Goal: Contribute content: Contribute content

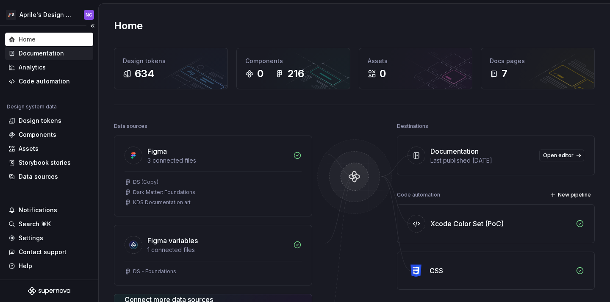
click at [46, 58] on div "Documentation" at bounding box center [49, 54] width 88 height 14
click at [44, 4] on div "🚀S Aprile's Design System NC" at bounding box center [49, 15] width 98 height 22
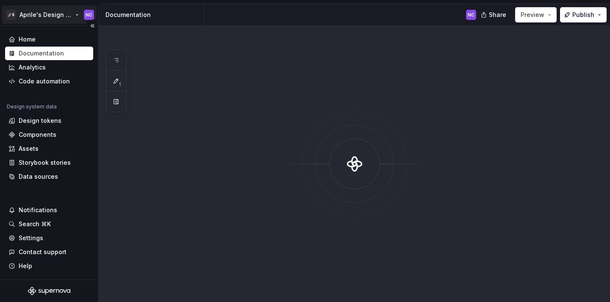
click at [45, 17] on html "🚀S Aprile's Design System NC Home Documentation Analytics Code automation Desig…" at bounding box center [305, 151] width 610 height 302
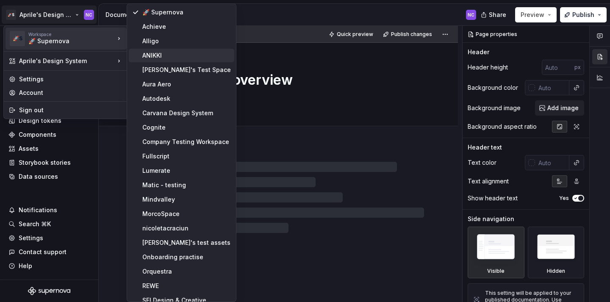
click at [153, 58] on div "ANIKKI" at bounding box center [186, 55] width 88 height 8
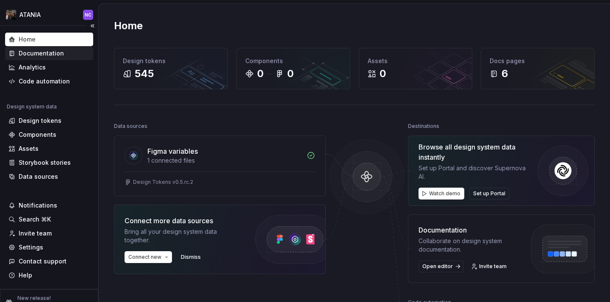
click at [71, 53] on div "Documentation" at bounding box center [48, 53] width 81 height 8
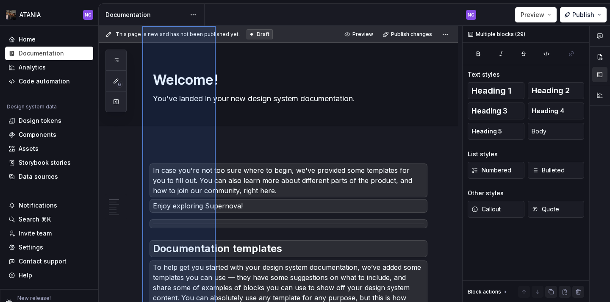
drag, startPoint x: 216, startPoint y: 232, endPoint x: 142, endPoint y: -10, distance: 253.0
click at [142, 0] on html "ATANIA [GEOGRAPHIC_DATA] Home Documentation Analytics Code automation Design sy…" at bounding box center [305, 151] width 610 height 302
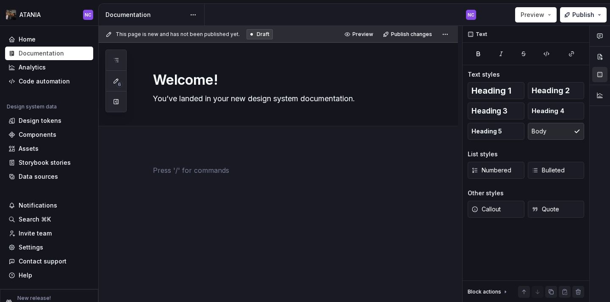
type textarea "*"
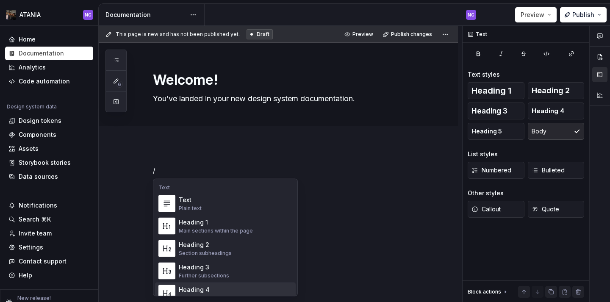
click at [248, 289] on div "Heading 4 Details in subsections" at bounding box center [235, 293] width 113 height 17
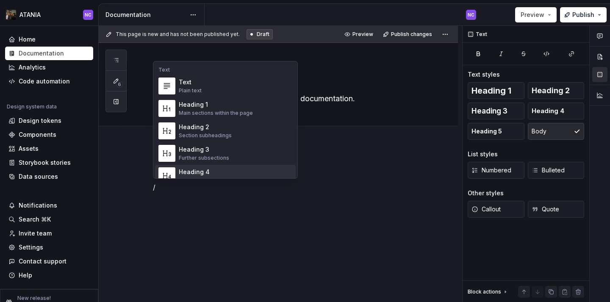
click at [212, 172] on div "Heading 4" at bounding box center [206, 172] width 55 height 8
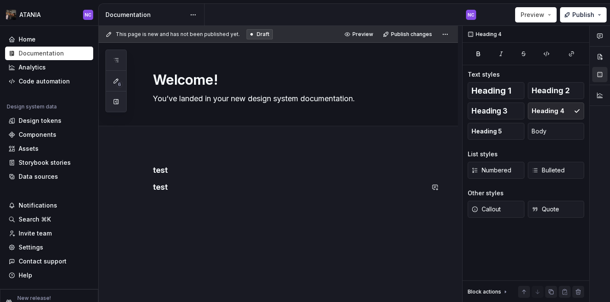
click at [177, 177] on div "test test" at bounding box center [288, 181] width 271 height 32
click at [168, 171] on h4 "test" at bounding box center [288, 170] width 271 height 10
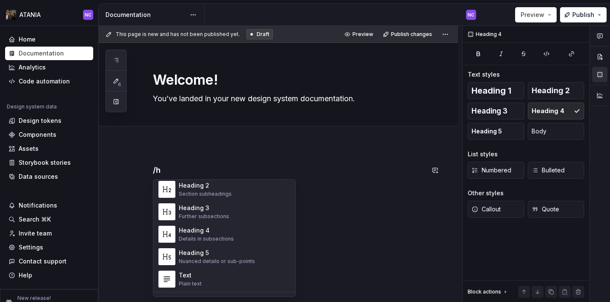
scroll to position [99, 0]
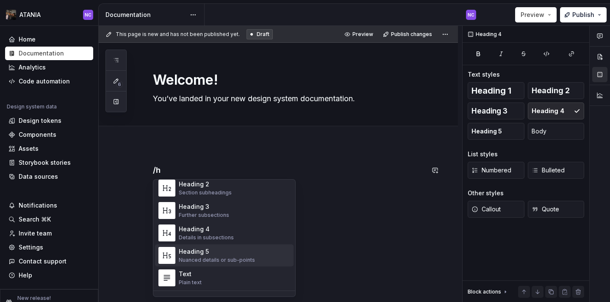
click at [207, 261] on div "Nuanced details or sub-points" at bounding box center [217, 260] width 76 height 7
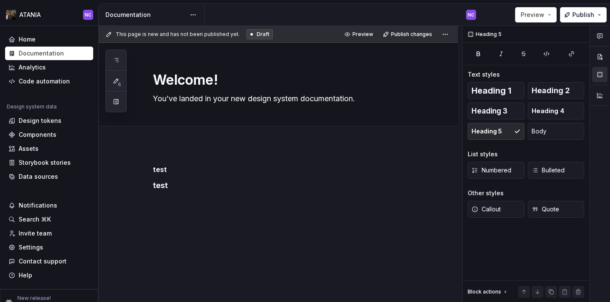
click at [216, 265] on div "test test" at bounding box center [278, 221] width 359 height 153
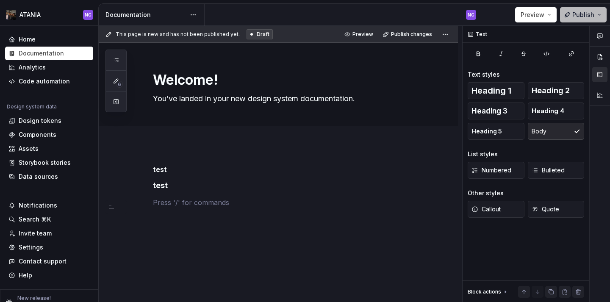
click at [576, 14] on span "Publish" at bounding box center [583, 15] width 22 height 8
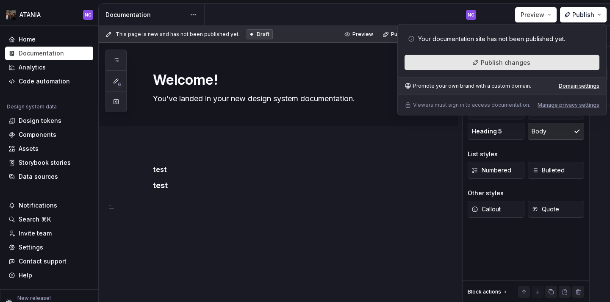
click at [556, 61] on button "Publish changes" at bounding box center [501, 62] width 195 height 15
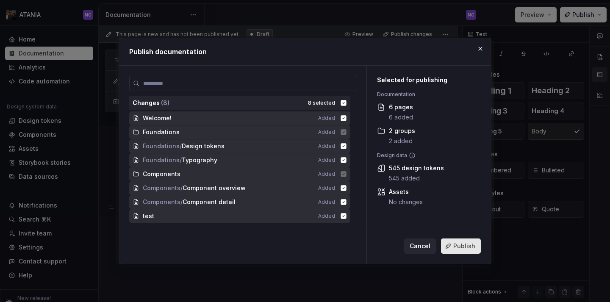
click at [450, 245] on button "Publish" at bounding box center [461, 245] width 40 height 15
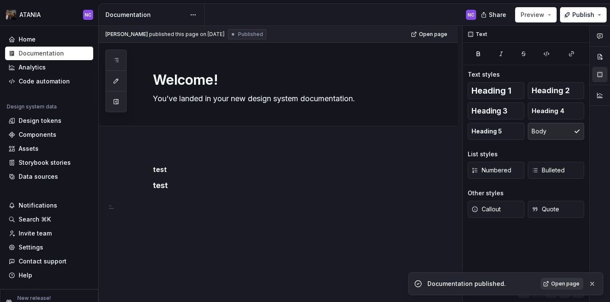
click at [567, 281] on span "Open page" at bounding box center [565, 283] width 28 height 7
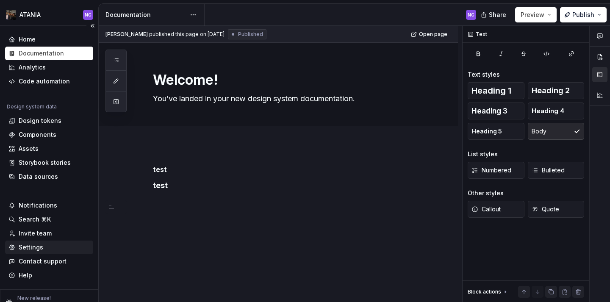
click at [26, 246] on div "Settings" at bounding box center [31, 247] width 25 height 8
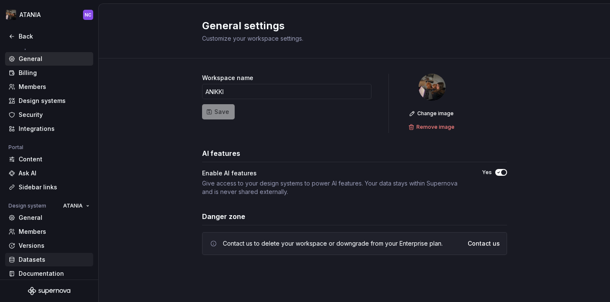
scroll to position [71, 0]
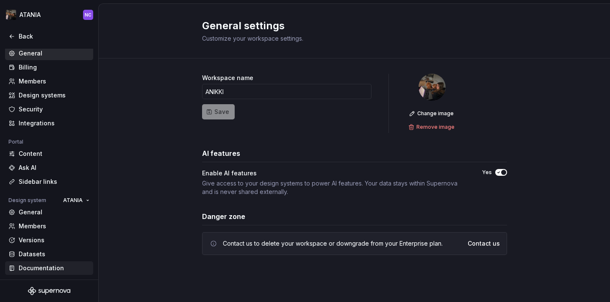
click at [60, 274] on div "Documentation" at bounding box center [49, 268] width 88 height 14
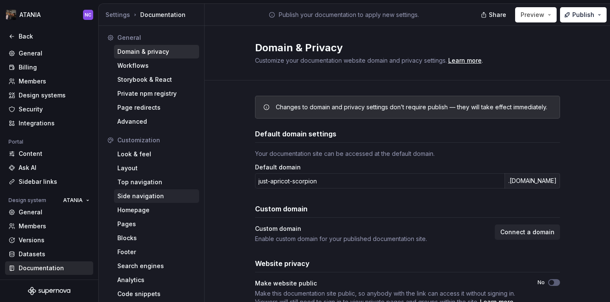
click at [145, 196] on div "Side navigation" at bounding box center [156, 196] width 78 height 8
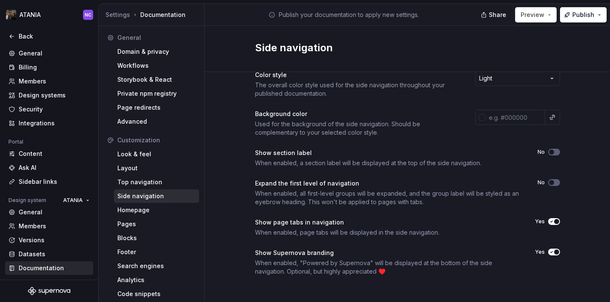
scroll to position [19, 0]
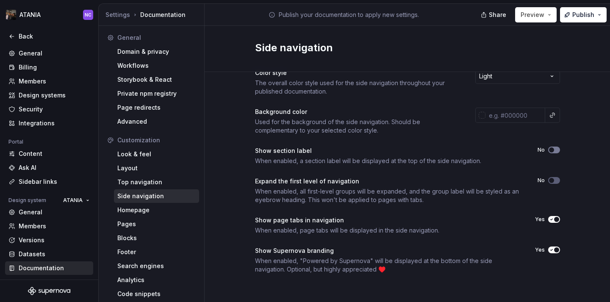
click at [556, 151] on button "No" at bounding box center [554, 149] width 12 height 7
click at [170, 223] on div "Pages" at bounding box center [156, 224] width 78 height 8
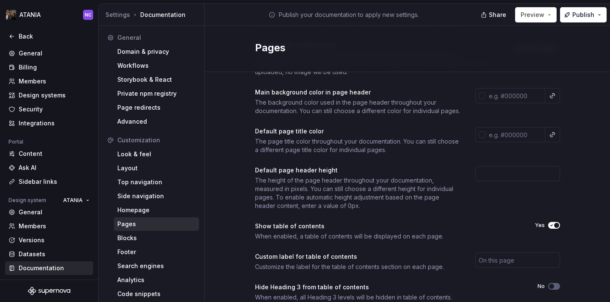
scroll to position [88, 0]
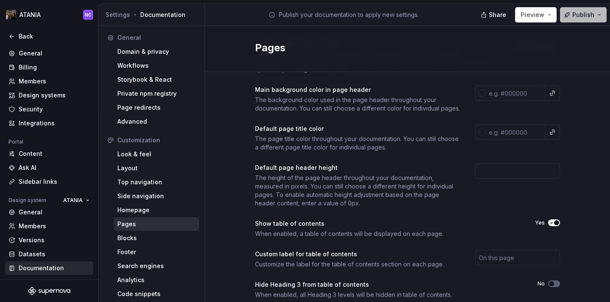
click at [582, 12] on span "Publish" at bounding box center [583, 15] width 22 height 8
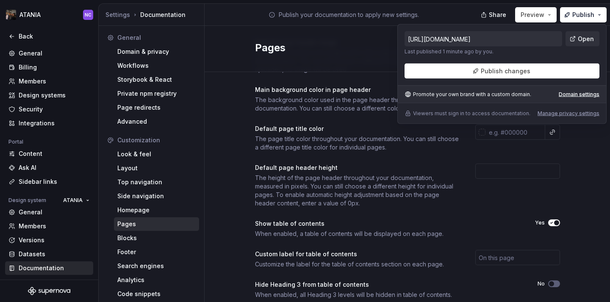
click at [542, 82] on div "[URL][DOMAIN_NAME] Last published 1 minute ago by you. Open Publish changes Pro…" at bounding box center [501, 74] width 209 height 100
click at [536, 79] on div "[URL][DOMAIN_NAME] Last published 1 minute ago by you. Open Publish changes Pro…" at bounding box center [501, 74] width 209 height 100
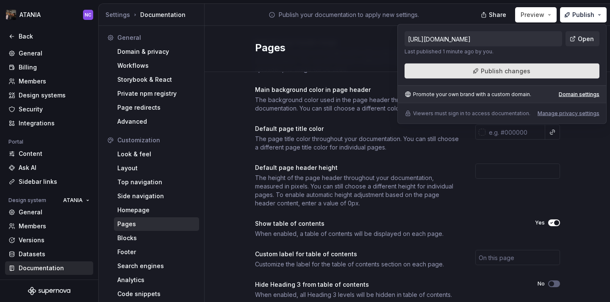
click at [531, 73] on button "Publish changes" at bounding box center [501, 71] width 195 height 15
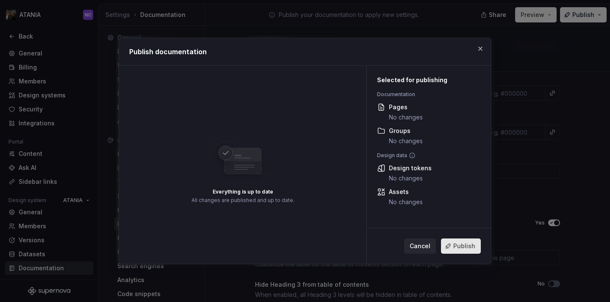
click at [466, 251] on button "Publish" at bounding box center [461, 245] width 40 height 15
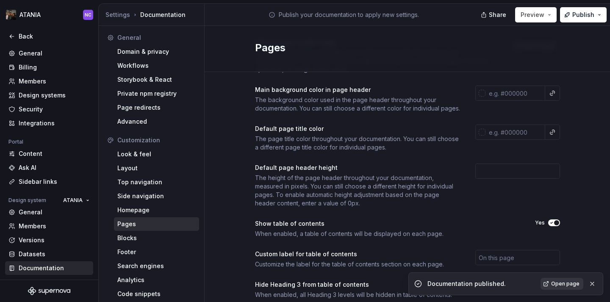
click at [547, 281] on link "Open page" at bounding box center [561, 284] width 43 height 12
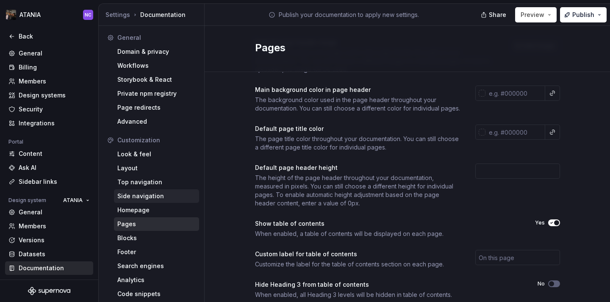
click at [166, 198] on div "Side navigation" at bounding box center [156, 196] width 78 height 8
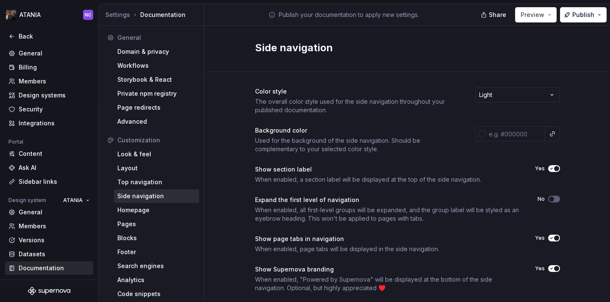
scroll to position [19, 0]
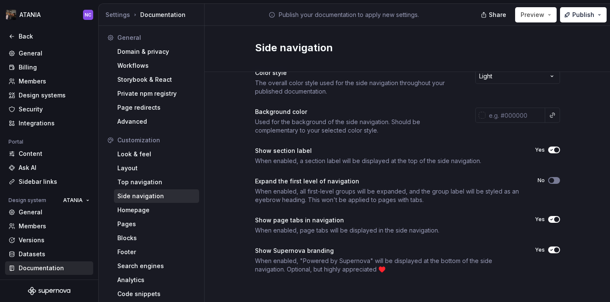
click at [556, 179] on button "No" at bounding box center [554, 180] width 12 height 7
click at [578, 10] on button "Publish" at bounding box center [583, 14] width 47 height 15
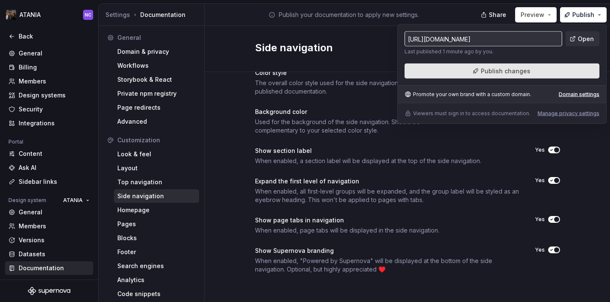
click at [463, 68] on button "Publish changes" at bounding box center [501, 71] width 195 height 15
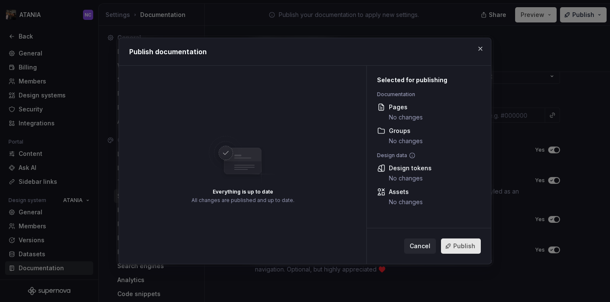
click at [463, 246] on span "Publish" at bounding box center [464, 246] width 22 height 8
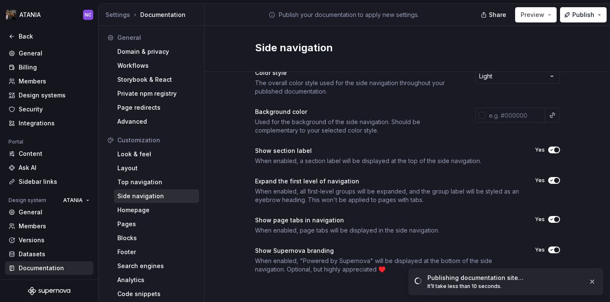
scroll to position [0, 0]
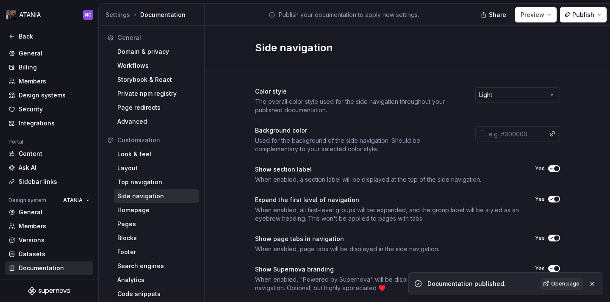
click at [553, 290] on div "Documentation published. Open page" at bounding box center [505, 283] width 195 height 23
click at [550, 283] on link "Open page" at bounding box center [561, 284] width 43 height 12
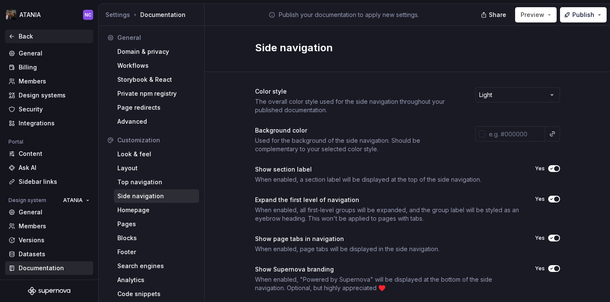
click at [20, 33] on div "Back" at bounding box center [54, 36] width 71 height 8
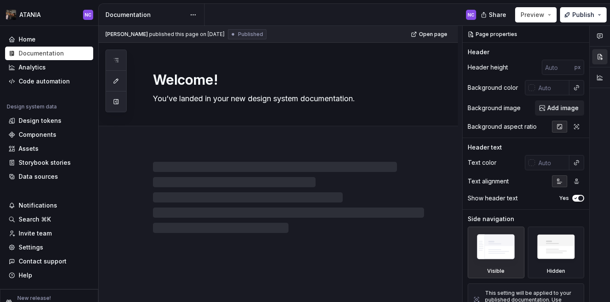
type textarea "*"
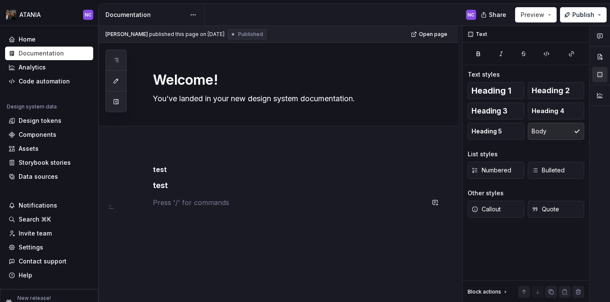
click at [197, 191] on div "test test" at bounding box center [288, 186] width 271 height 42
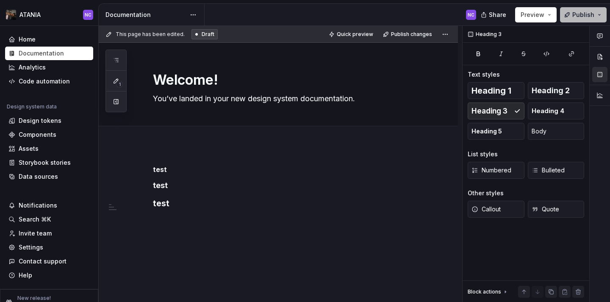
click at [575, 8] on button "Publish" at bounding box center [583, 14] width 47 height 15
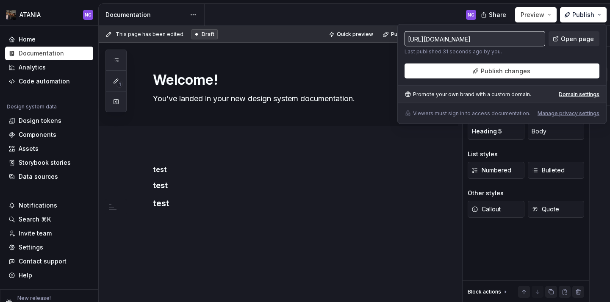
click at [541, 81] on div "[URL][DOMAIN_NAME] Last published 31 seconds ago by you. Open page Publish chan…" at bounding box center [501, 74] width 209 height 100
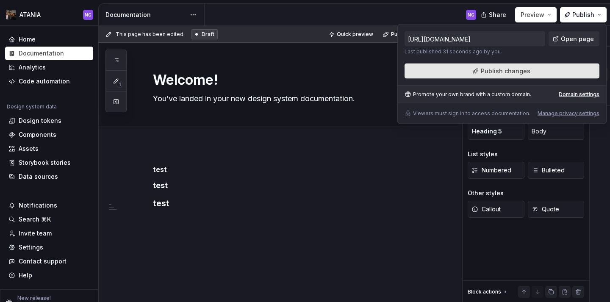
click at [535, 77] on button "Publish changes" at bounding box center [501, 71] width 195 height 15
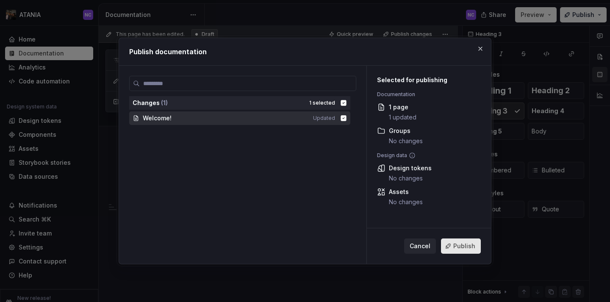
click at [471, 244] on span "Publish" at bounding box center [464, 246] width 22 height 8
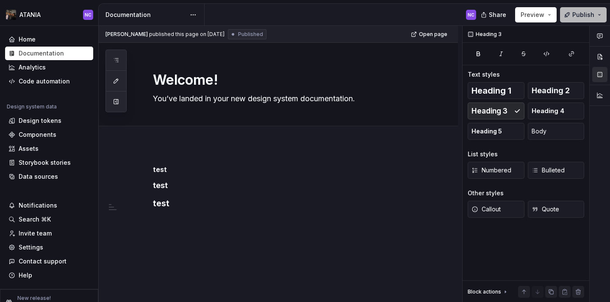
click at [576, 8] on button "Publish" at bounding box center [583, 14] width 47 height 15
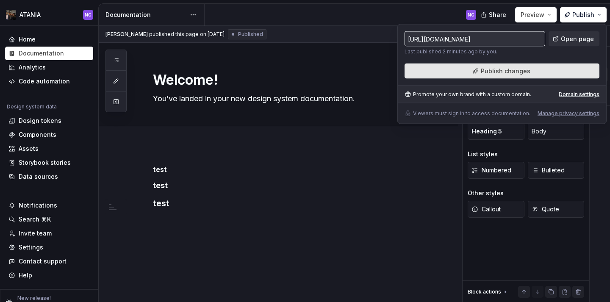
click at [552, 71] on button "Publish changes" at bounding box center [501, 71] width 195 height 15
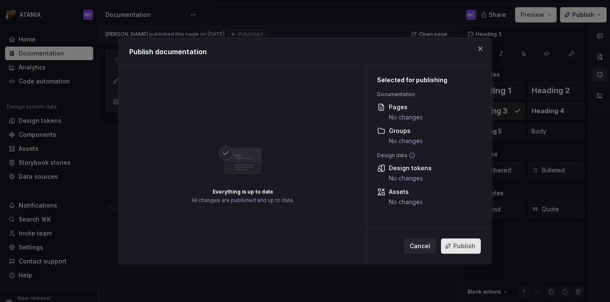
click at [459, 248] on span "Publish" at bounding box center [464, 246] width 22 height 8
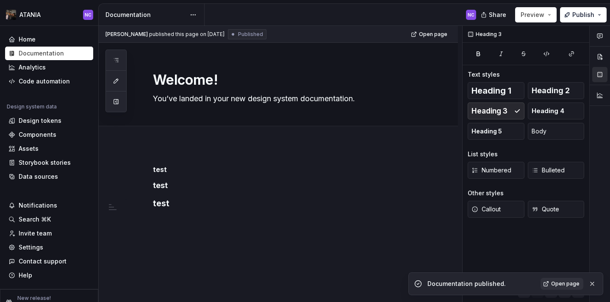
click at [551, 292] on div "Documentation published. Open page" at bounding box center [505, 283] width 195 height 23
click at [553, 284] on span "Open page" at bounding box center [565, 283] width 28 height 7
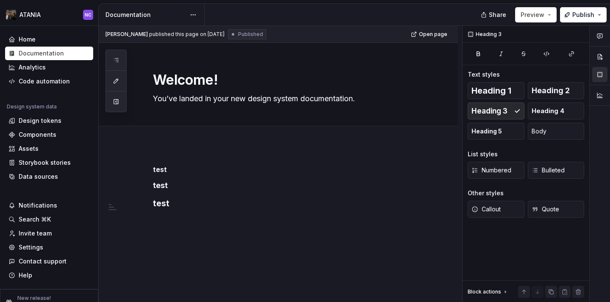
type textarea "*"
